Goal: Information Seeking & Learning: Learn about a topic

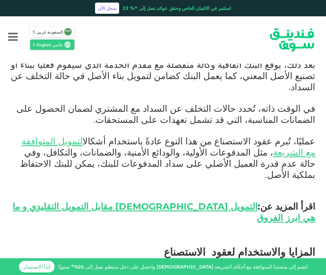
scroll to position [1033, 0]
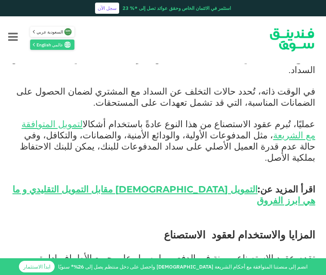
click at [259, 253] on span "تقدم عقود الاستصناع مرونة في الدفع، مما يسهل على جميع الأطراف إدارة التدفقات ال…" at bounding box center [163, 275] width 304 height 45
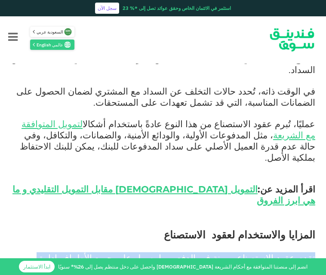
click at [259, 253] on span "تقدم عقود الاستصناع مرونة في الدفع، مما يسهل على جميع الأطراف إدارة التدفقات ال…" at bounding box center [163, 275] width 304 height 45
copy div "تقدم عقود الاستصناع مرونة في الدفع، مما يسهل على جميع الأطراف إدارة التدفقات ال…"
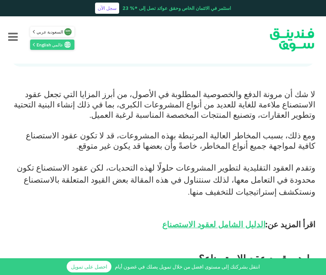
scroll to position [293, 0]
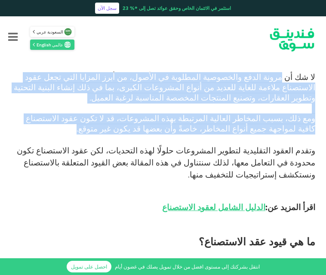
drag, startPoint x: 290, startPoint y: 76, endPoint x: 185, endPoint y: 133, distance: 119.4
copy div "مرونة الدفع والخصوصية المطلوبة في الأصول، من أبرز المزايا التي تجعل عقود الاستص…"
click at [137, 234] on h2 "ما هي قيود عقد الاستصناع؟" at bounding box center [163, 241] width 305 height 15
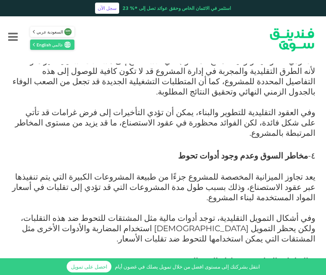
scroll to position [740, 0]
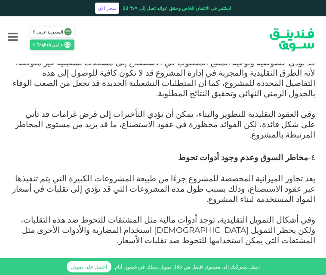
click at [308, 153] on span "٤-" at bounding box center [311, 158] width 7 height 10
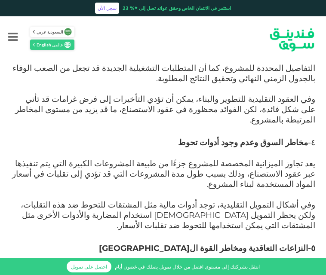
scroll to position [757, 0]
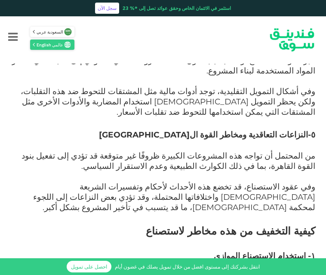
scroll to position [878, 0]
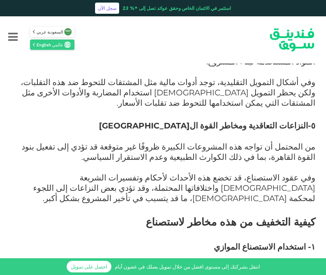
click at [299, 263] on span "تُستخدم عقود الاستصناع الموازي لتوزيع بعض المخاطر على طرف ثالث أو حتى رابع، سوا…" at bounding box center [167, 278] width 296 height 31
copy div "تُستخدم عقود الاستصناع الموازي لتوزيع بعض المخاطر على طرف ثالث أو حتى رابع، سوا…"
click at [234, 264] on p "تُستخدم عقود الاستصناع الموازي لتوزيع بعض المخاطر على طرف ثالث أو حتى رابع، سوا…" at bounding box center [163, 279] width 305 height 31
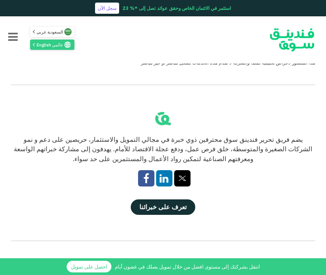
scroll to position [1738, 0]
